Goal: Check status: Check status

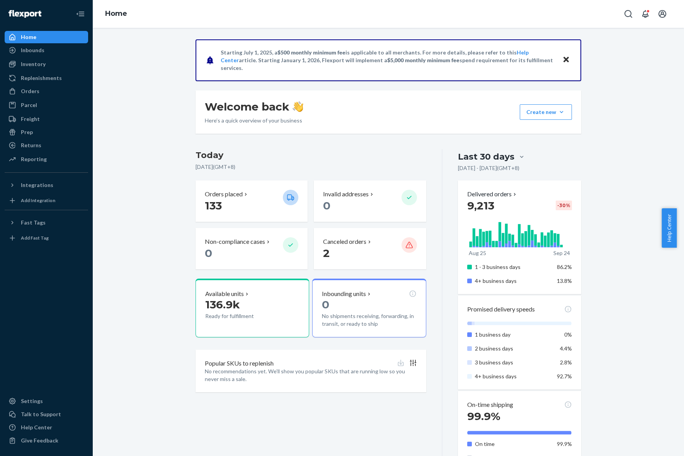
click at [185, 283] on div "Starting [DATE], a $500 monthly minimum fee is applicable to all merchants. For…" at bounding box center [389, 330] width 580 height 583
click at [55, 89] on div "Orders" at bounding box center [46, 91] width 82 height 11
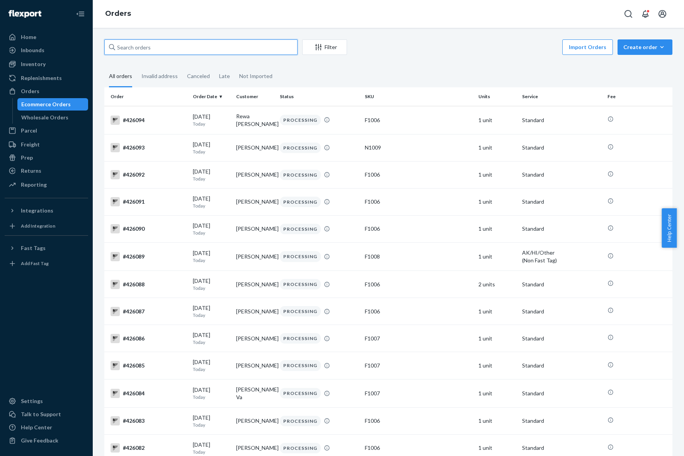
click at [150, 46] on input "text" at bounding box center [200, 46] width 193 height 15
paste input "136482666"
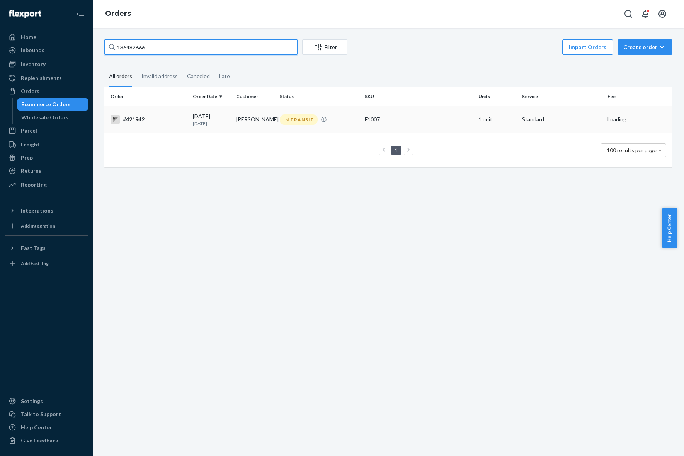
type input "136482666"
click at [294, 123] on div "IN TRANSIT" at bounding box center [299, 119] width 38 height 10
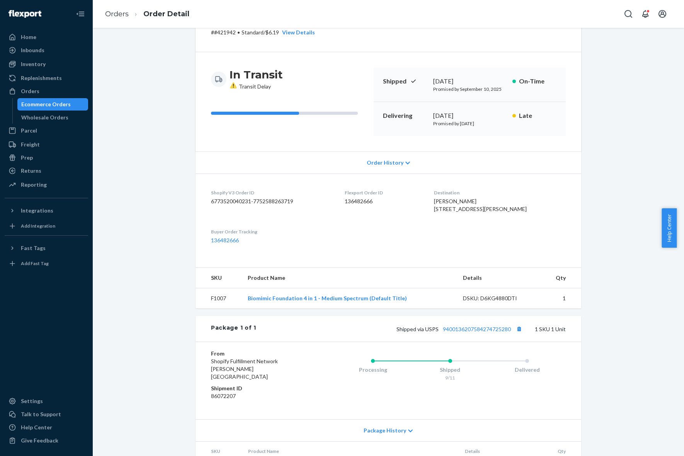
scroll to position [85, 0]
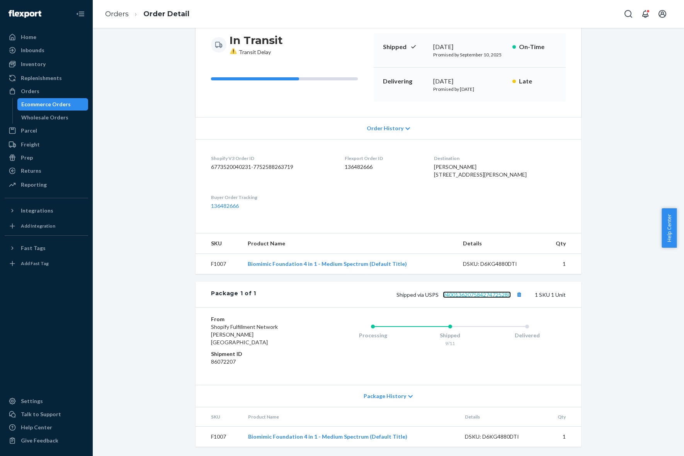
click at [481, 298] on link "9400136207584274725280" at bounding box center [477, 294] width 68 height 7
click at [124, 12] on link "Orders" at bounding box center [117, 14] width 24 height 9
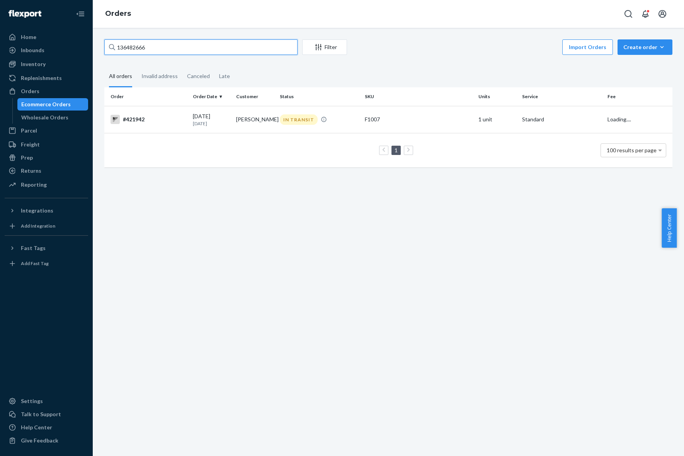
click at [234, 43] on input "136482666" at bounding box center [200, 46] width 193 height 15
paste input "151331"
type input "136151331"
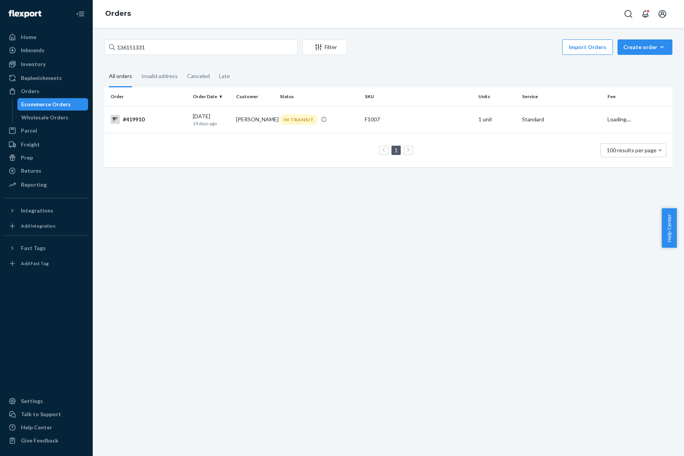
click at [278, 114] on div "IN TRANSIT" at bounding box center [319, 119] width 82 height 10
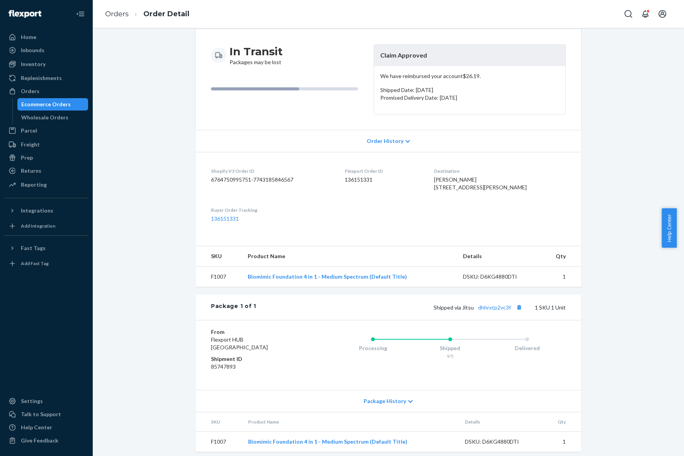
scroll to position [87, 0]
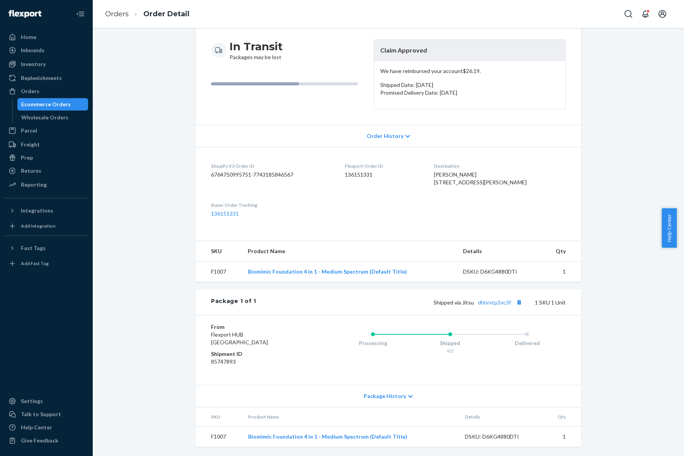
click at [392, 404] on div "Package History" at bounding box center [389, 396] width 386 height 22
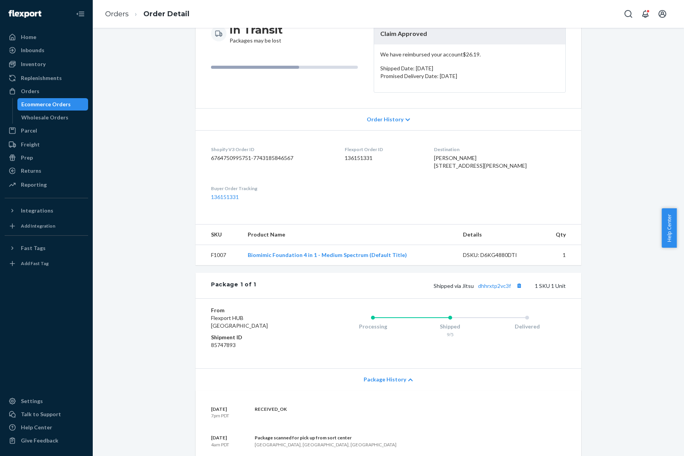
scroll to position [204, 0]
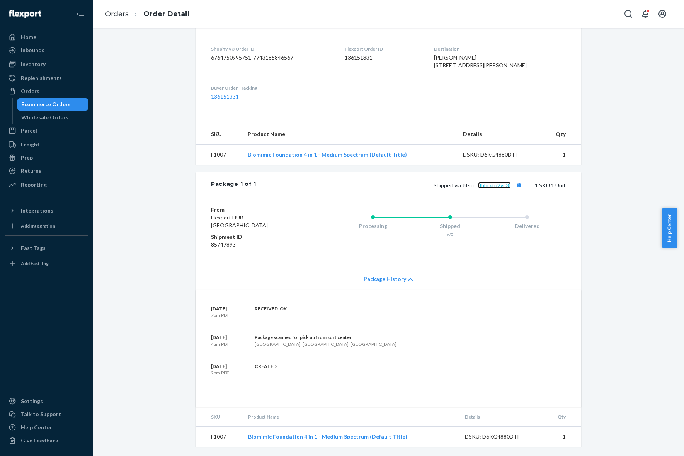
click at [491, 186] on link "dhhrxtp2vc3f" at bounding box center [494, 185] width 33 height 7
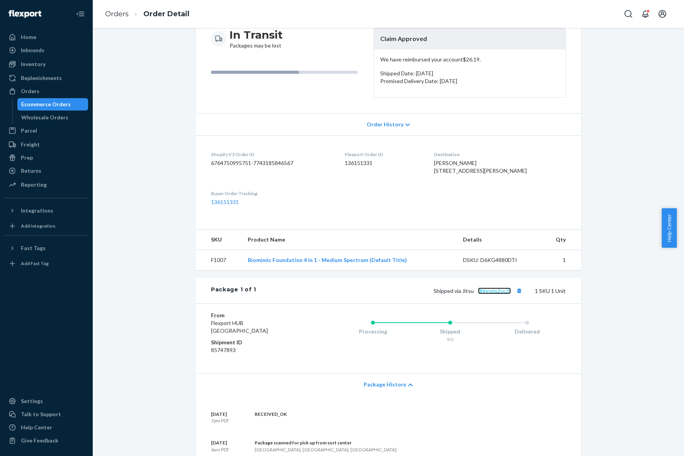
scroll to position [59, 0]
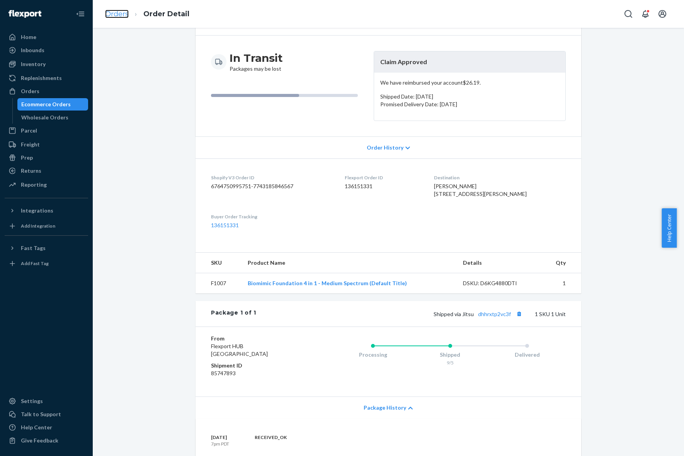
click at [123, 10] on link "Orders" at bounding box center [117, 14] width 24 height 9
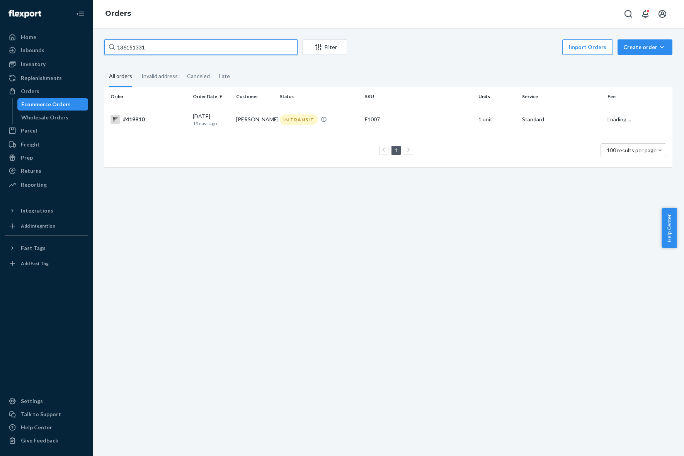
click at [192, 49] on input "136151331" at bounding box center [200, 46] width 193 height 15
paste input "482666"
type input "136482666"
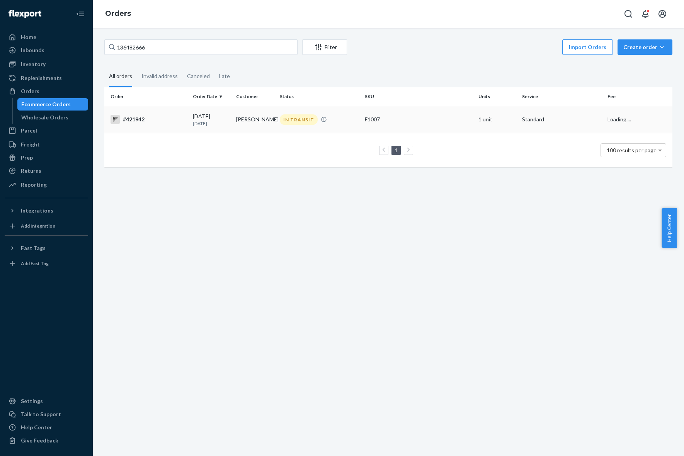
click at [254, 117] on td "[PERSON_NAME]" at bounding box center [255, 119] width 44 height 27
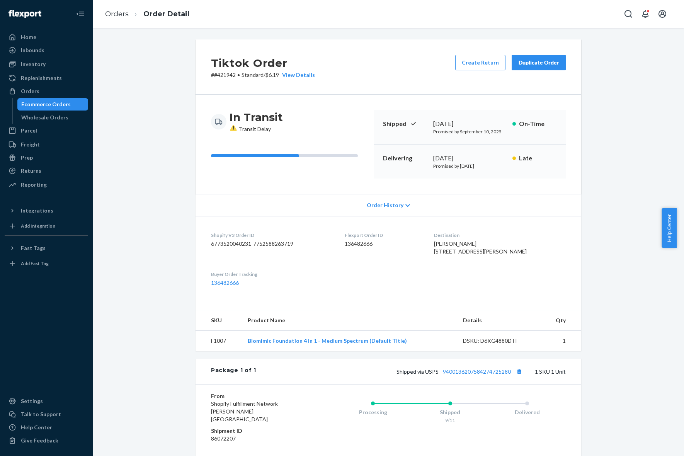
click at [104, 12] on ol "Orders Order Detail" at bounding box center [147, 14] width 97 height 23
click at [118, 17] on link "Orders" at bounding box center [117, 14] width 24 height 9
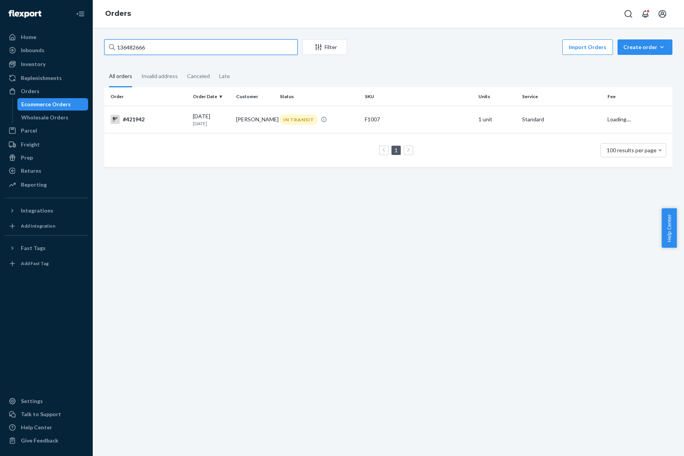
click at [160, 44] on input "136482666" at bounding box center [200, 46] width 193 height 15
paste input "151331"
type input "136151331"
click at [280, 117] on div "IN TRANSIT" at bounding box center [299, 119] width 38 height 10
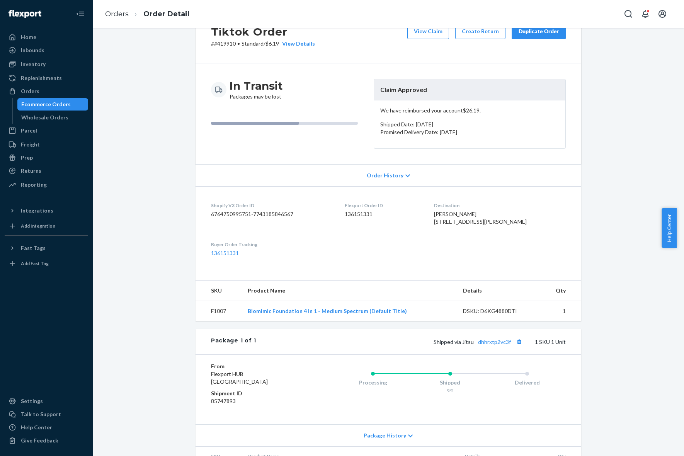
scroll to position [48, 0]
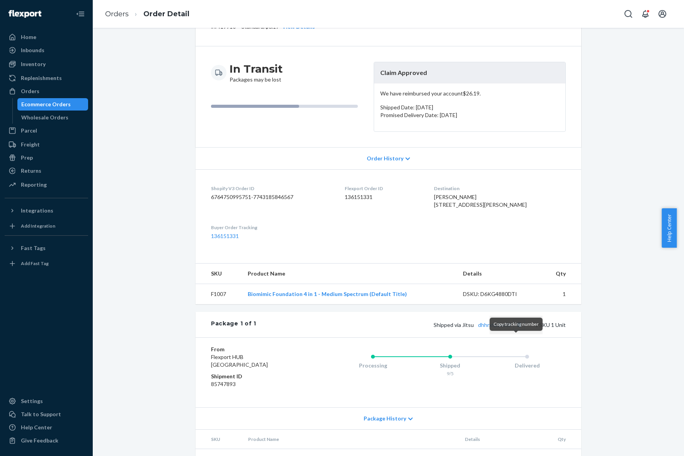
click at [516, 330] on button "Copy tracking number" at bounding box center [519, 325] width 10 height 10
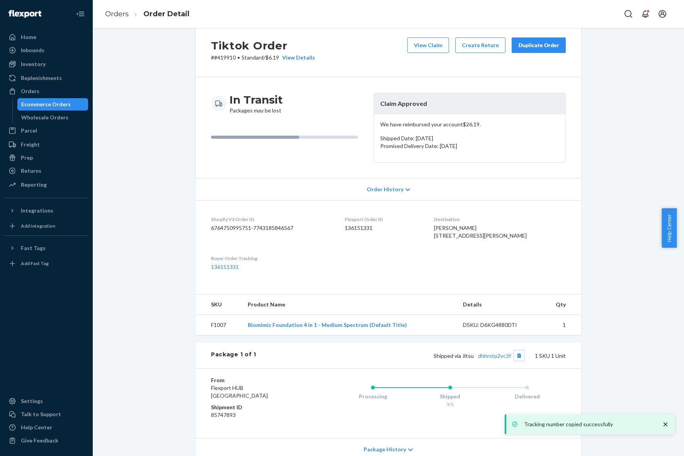
scroll to position [0, 0]
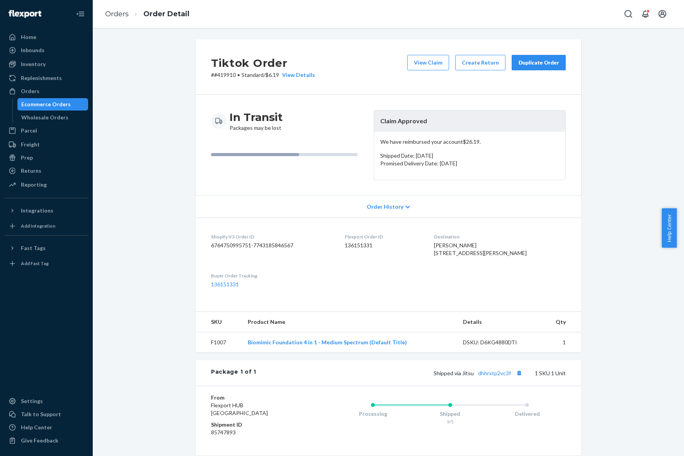
click at [225, 80] on div "Tiktok Order # #419910 • Standard / $6.19 View Details View Claim Create Return…" at bounding box center [389, 66] width 386 height 55
click at [217, 72] on p "# #419910 • Standard / $6.19 View Details" at bounding box center [263, 75] width 104 height 8
copy p "419910"
click at [105, 14] on link "Orders" at bounding box center [117, 14] width 24 height 9
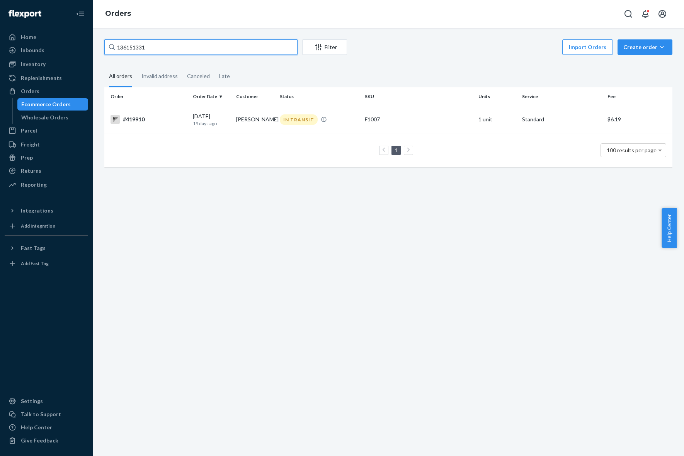
click at [219, 46] on input "136151331" at bounding box center [200, 46] width 193 height 15
click at [211, 48] on input "136151331" at bounding box center [200, 46] width 193 height 15
paste input "264067"
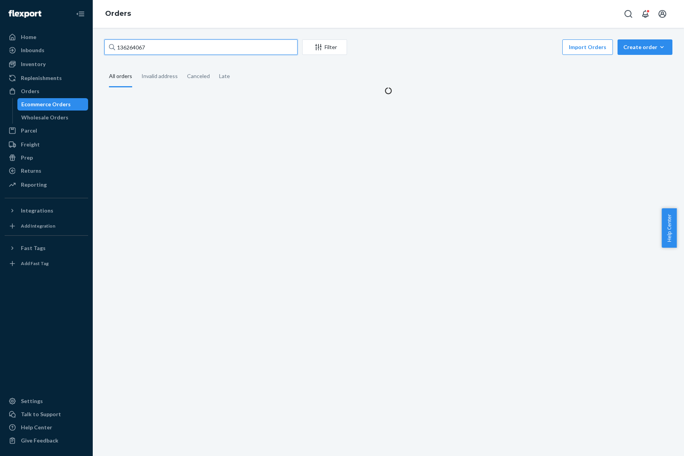
type input "136264067"
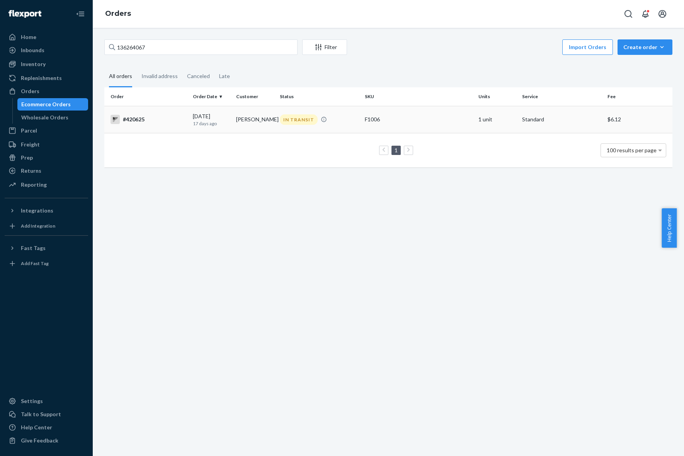
click at [240, 128] on td "[PERSON_NAME]" at bounding box center [255, 119] width 44 height 27
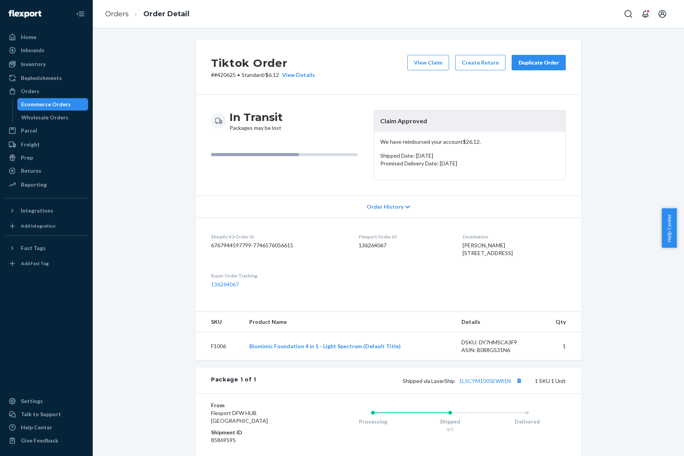
click at [124, 5] on ol "Orders Order Detail" at bounding box center [147, 14] width 97 height 23
click at [121, 18] on link "Orders" at bounding box center [117, 14] width 24 height 9
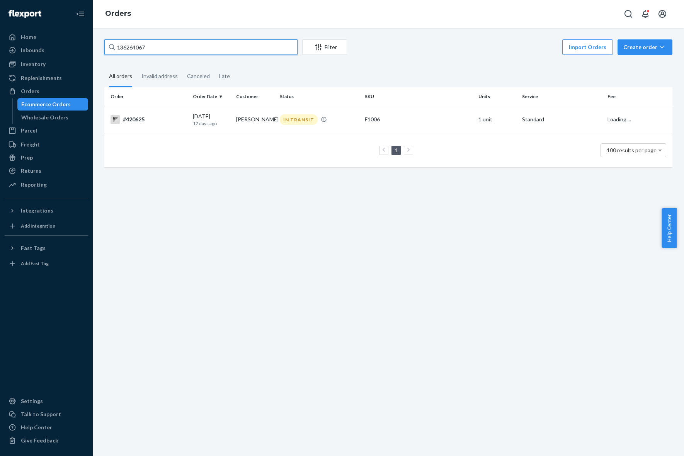
click at [167, 49] on input "136264067" at bounding box center [200, 46] width 193 height 15
paste input "316565"
type input "136316565"
click at [202, 123] on p "[DATE]" at bounding box center [211, 123] width 37 height 7
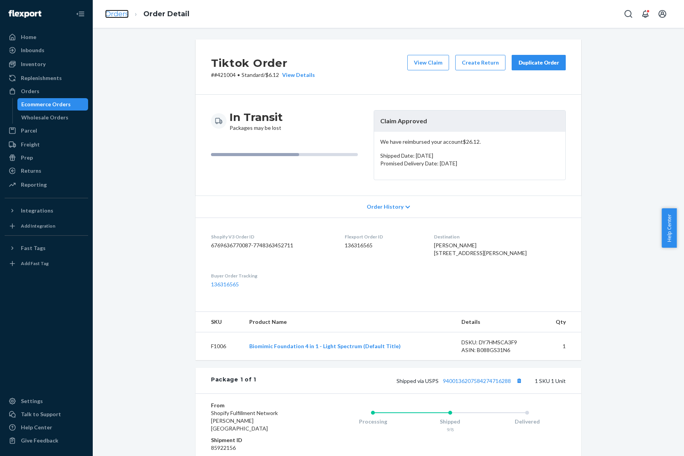
click at [121, 15] on link "Orders" at bounding box center [117, 14] width 24 height 9
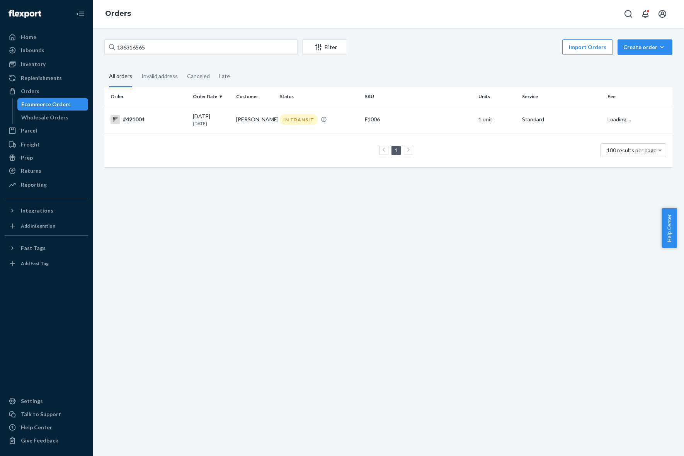
click at [173, 55] on div "136316565 Filter Import Orders Create order Ecommerce order Removal order" at bounding box center [388, 47] width 568 height 17
click at [176, 51] on input "136316565" at bounding box center [200, 46] width 193 height 15
paste input "24471"
type input "136324471"
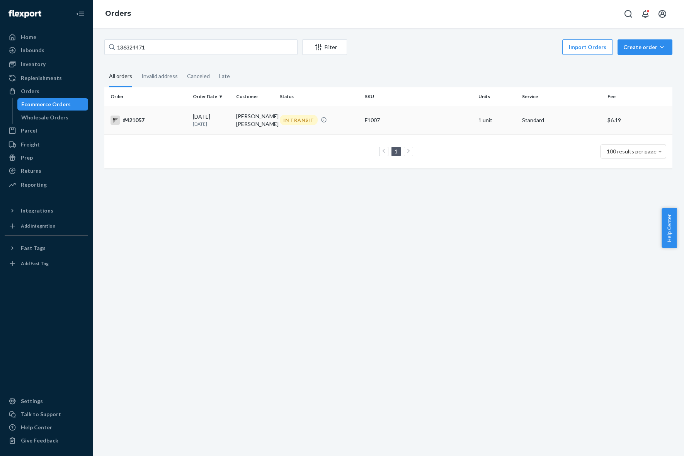
click at [221, 128] on td "[DATE] [DATE]" at bounding box center [212, 120] width 44 height 28
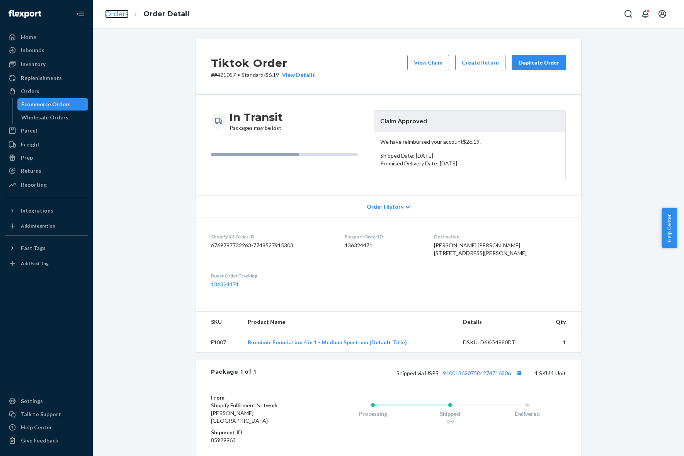
click at [125, 16] on link "Orders" at bounding box center [117, 14] width 24 height 9
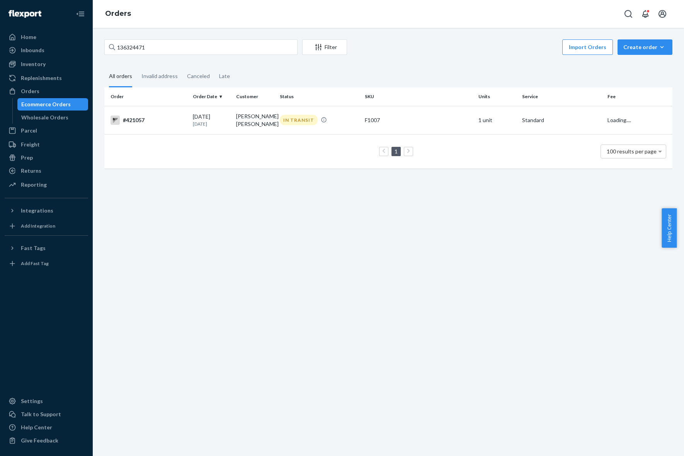
click at [198, 55] on div "136324471 Filter Import Orders Create order Ecommerce order Removal order" at bounding box center [388, 47] width 568 height 17
click at [198, 53] on input "136324471" at bounding box center [200, 46] width 193 height 15
paste input "246515"
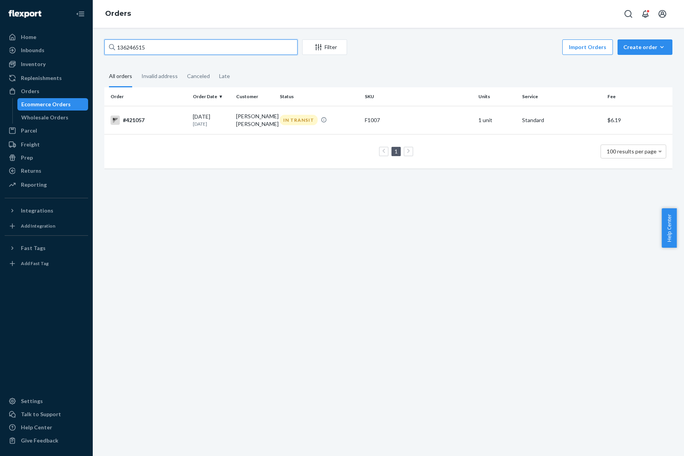
type input "136246515"
click at [235, 118] on td "[PERSON_NAME]" at bounding box center [255, 119] width 44 height 27
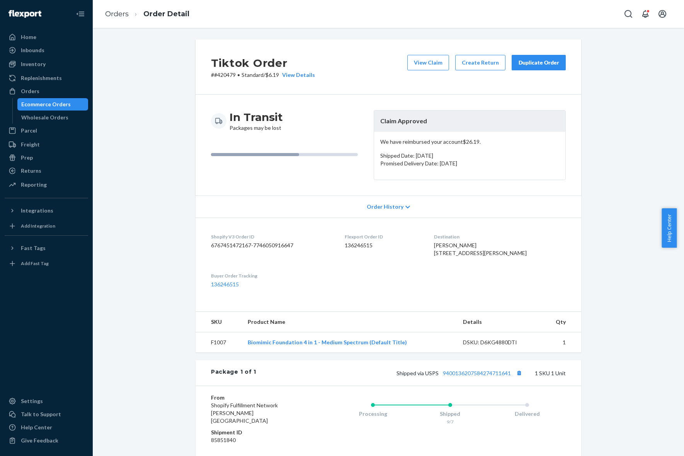
click at [118, 20] on ol "Orders Order Detail" at bounding box center [147, 14] width 97 height 23
click at [120, 14] on link "Orders" at bounding box center [117, 14] width 24 height 9
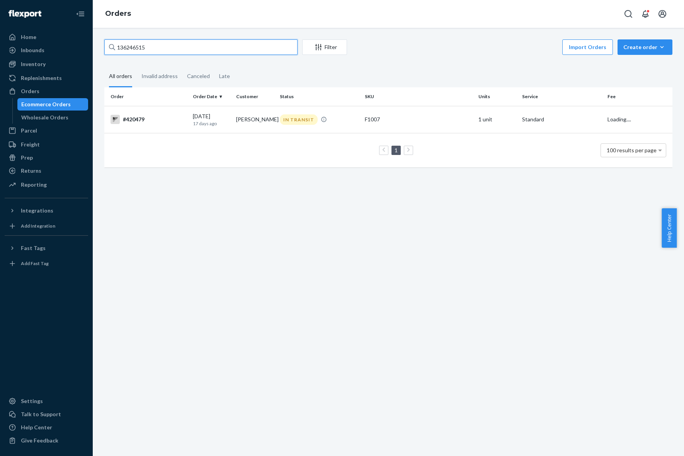
click at [177, 49] on input "136246515" at bounding box center [200, 46] width 193 height 15
paste input "300200"
type input "136300200"
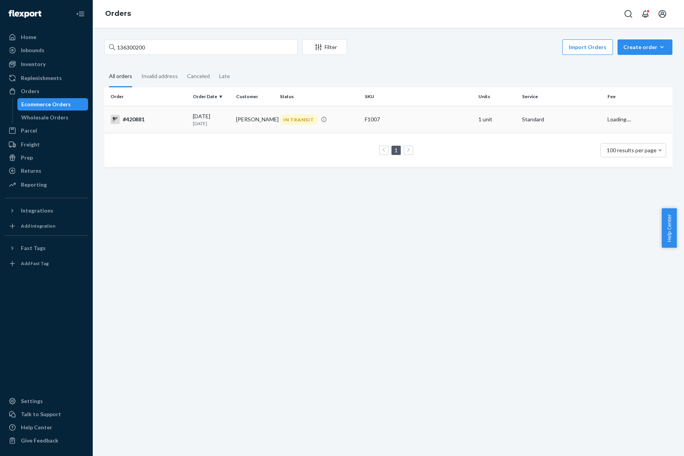
click at [251, 112] on td "[PERSON_NAME]" at bounding box center [255, 119] width 44 height 27
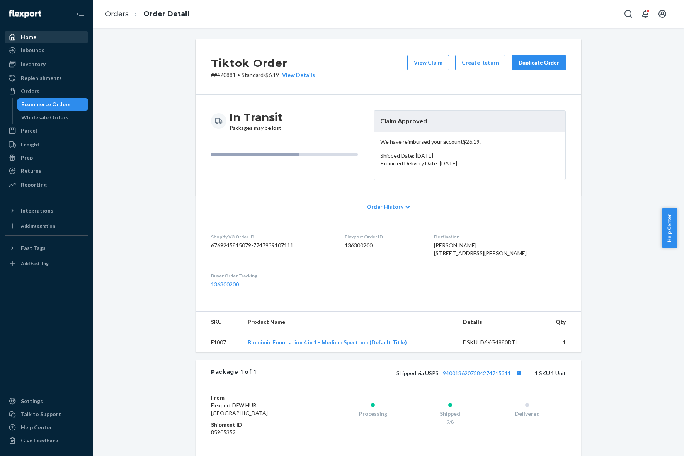
click at [62, 32] on div "Home" at bounding box center [46, 37] width 82 height 11
